Goal: Task Accomplishment & Management: Use online tool/utility

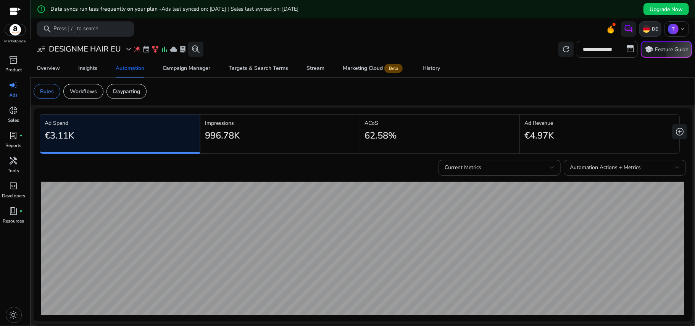
click at [650, 29] on p "DE" at bounding box center [654, 29] width 8 height 6
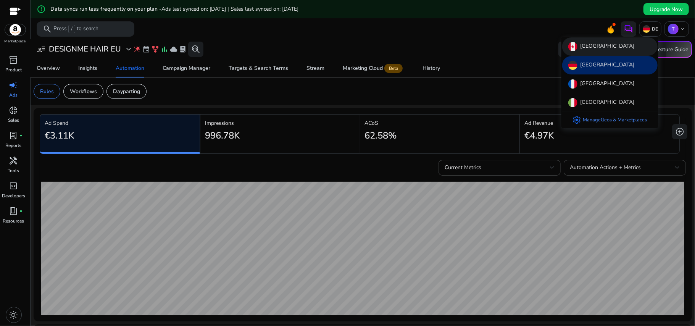
click at [625, 44] on div "[GEOGRAPHIC_DATA]" at bounding box center [609, 46] width 95 height 18
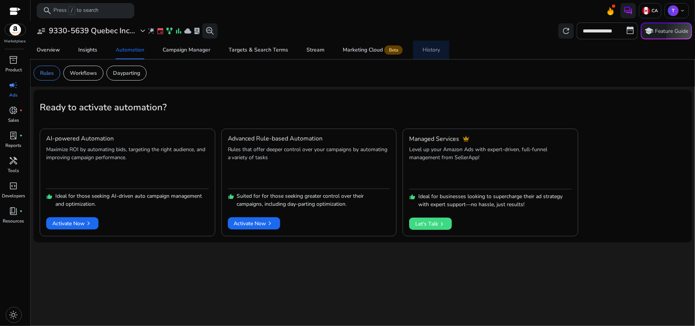
click at [428, 49] on div "History" at bounding box center [431, 49] width 18 height 5
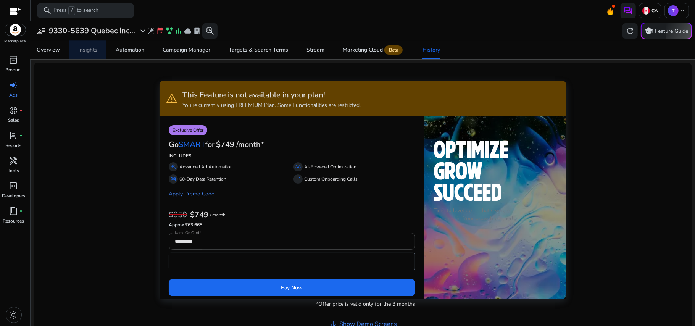
click at [98, 52] on link "Insights" at bounding box center [87, 50] width 37 height 18
click at [127, 52] on div "Automation" at bounding box center [130, 49] width 29 height 5
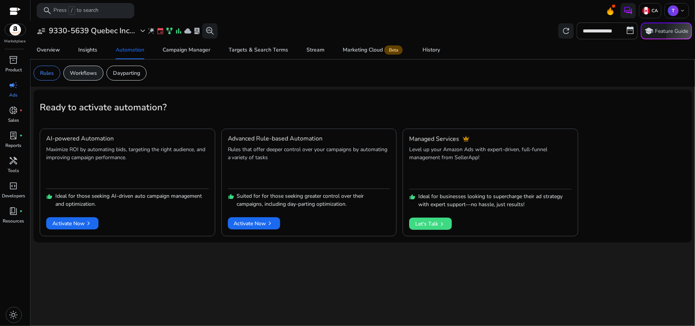
click at [87, 71] on p "Workflows" at bounding box center [83, 73] width 27 height 8
